Goal: Task Accomplishment & Management: Use online tool/utility

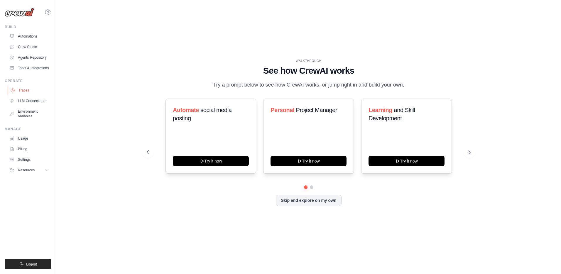
click at [21, 91] on link "Traces" at bounding box center [30, 90] width 44 height 9
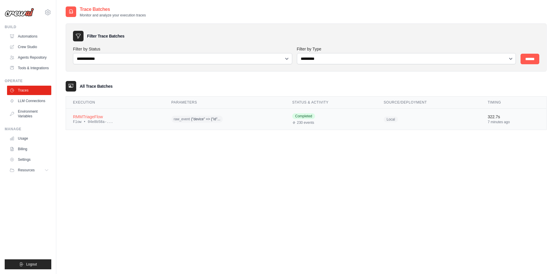
click at [93, 117] on div "RMMTriageFlow" at bounding box center [115, 117] width 84 height 6
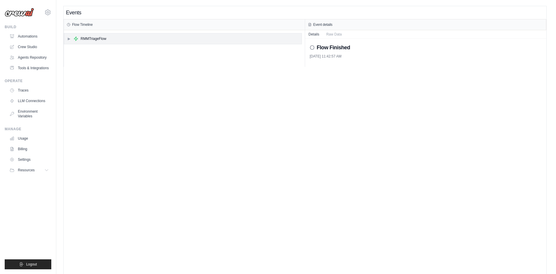
click at [67, 42] on div "▶ RMMTriageFlow" at bounding box center [183, 38] width 238 height 11
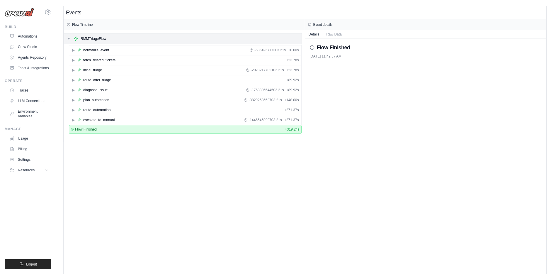
click at [108, 39] on div "▼ RMMTriageFlow" at bounding box center [183, 38] width 238 height 11
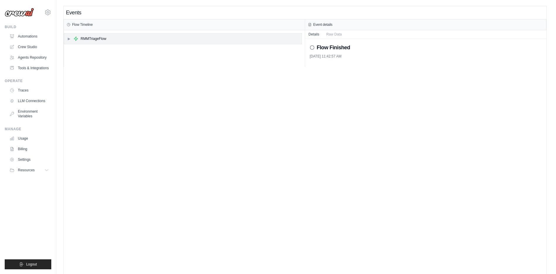
click at [108, 39] on div "▶ RMMTriageFlow" at bounding box center [183, 38] width 238 height 11
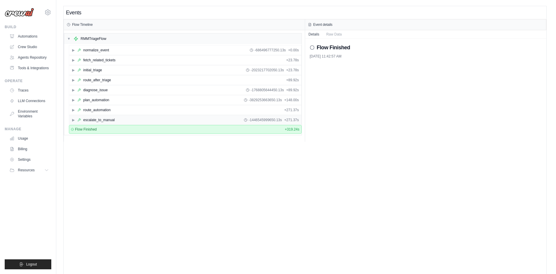
click at [99, 119] on div "escalate_to_manual" at bounding box center [98, 120] width 31 height 5
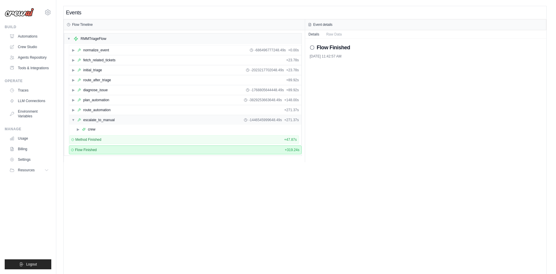
click at [99, 119] on div "escalate_to_manual" at bounding box center [98, 120] width 31 height 5
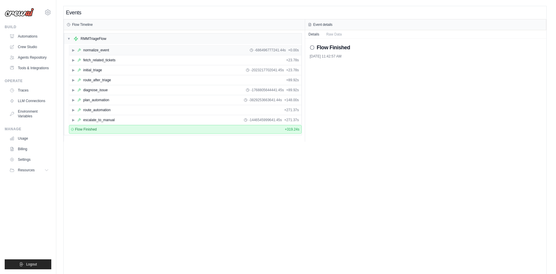
click at [155, 50] on div "▶ normalize_event -686496777241.44s + 0.00s" at bounding box center [185, 49] width 232 height 9
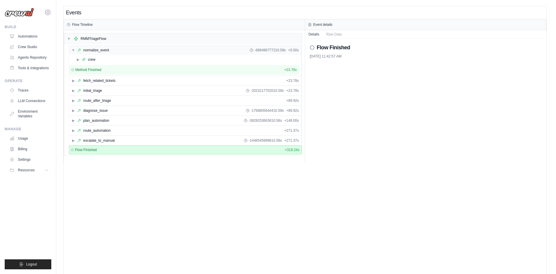
click at [155, 50] on div "▼ normalize_event -686496777210.58s + 0.00s" at bounding box center [185, 49] width 232 height 9
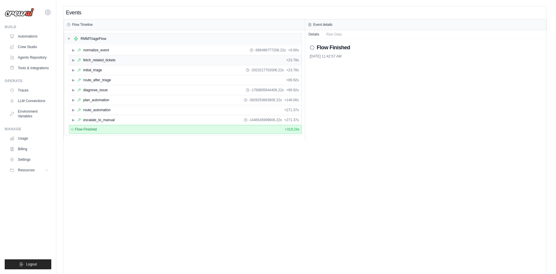
click at [157, 63] on div "▶ fetch_related_tickets + 23.78s" at bounding box center [185, 59] width 232 height 9
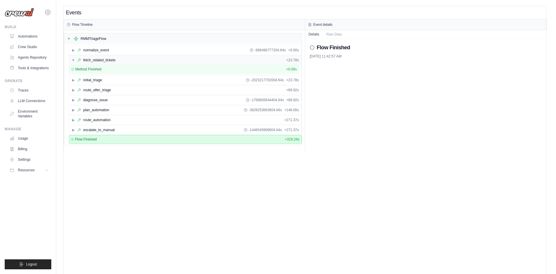
click at [157, 63] on div "▼ fetch_related_tickets + 23.78s" at bounding box center [185, 59] width 232 height 9
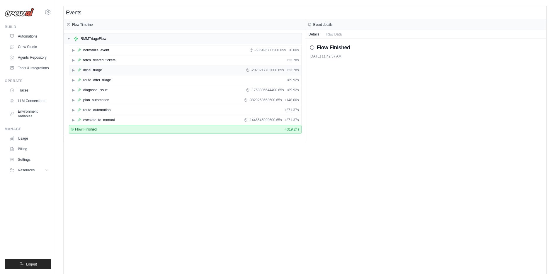
click at [163, 74] on div "▶ initial_triage -2023217702000.65s + 23.78s" at bounding box center [185, 69] width 232 height 9
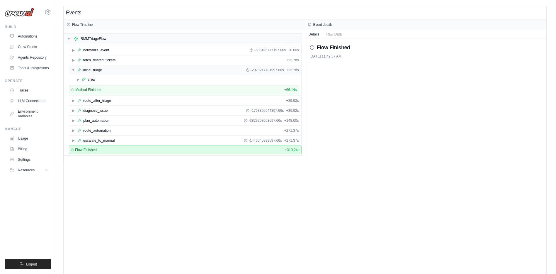
click at [167, 73] on div "▼ initial_triage -2023217701997.66s + 23.78s" at bounding box center [185, 69] width 232 height 9
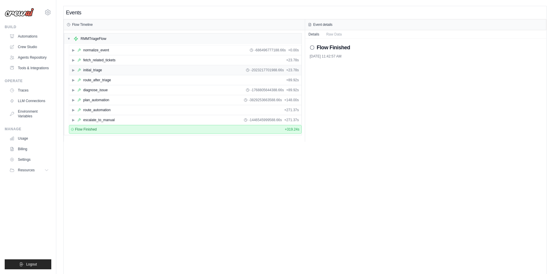
click at [167, 73] on div "▶ initial_triage -2023217701988.66s + 23.78s" at bounding box center [185, 69] width 232 height 9
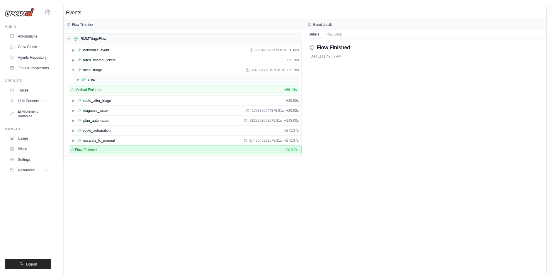
click at [76, 80] on span "▶" at bounding box center [78, 79] width 4 height 5
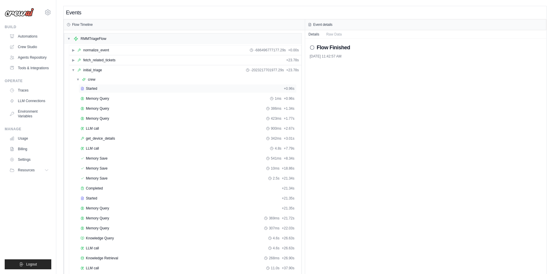
click at [94, 88] on span "Started" at bounding box center [91, 88] width 11 height 5
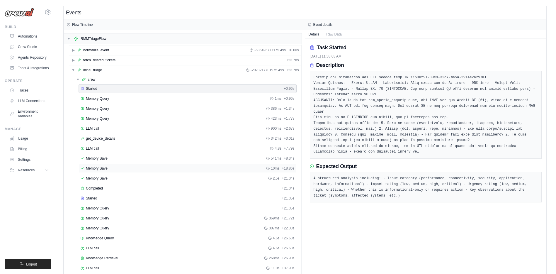
click at [117, 165] on div "Memory Save 10ms + 18.86s" at bounding box center [188, 168] width 218 height 9
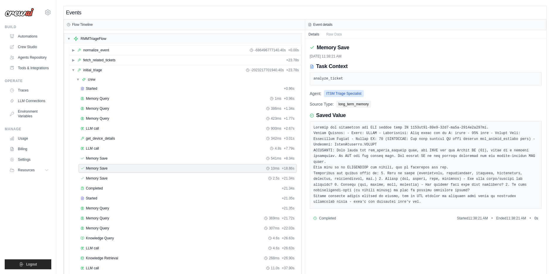
click at [117, 165] on div "Memory Save 10ms + 18.86s" at bounding box center [188, 168] width 218 height 9
click at [104, 160] on span "Memory Save" at bounding box center [97, 158] width 22 height 5
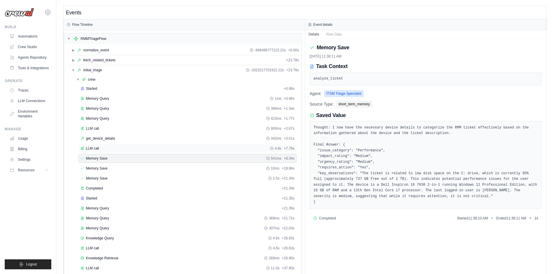
click at [99, 150] on span "LLM call" at bounding box center [92, 148] width 13 height 5
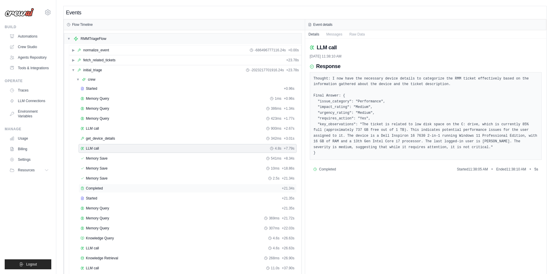
click at [96, 189] on span "Completed" at bounding box center [94, 188] width 17 height 5
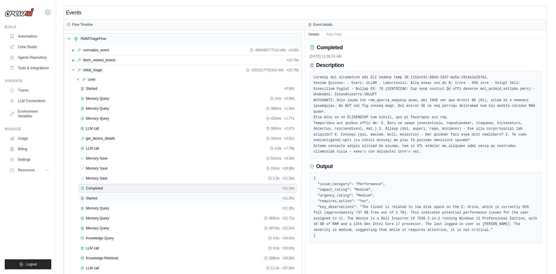
click at [92, 200] on span "Started" at bounding box center [91, 198] width 11 height 5
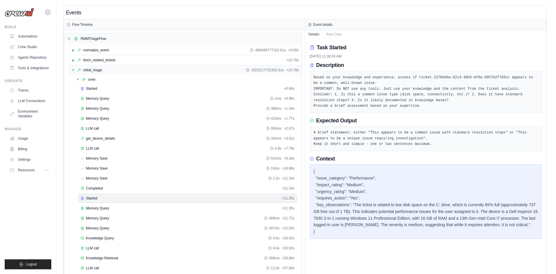
click at [95, 69] on div "initial_triage" at bounding box center [92, 70] width 19 height 5
